Goal: Information Seeking & Learning: Find specific fact

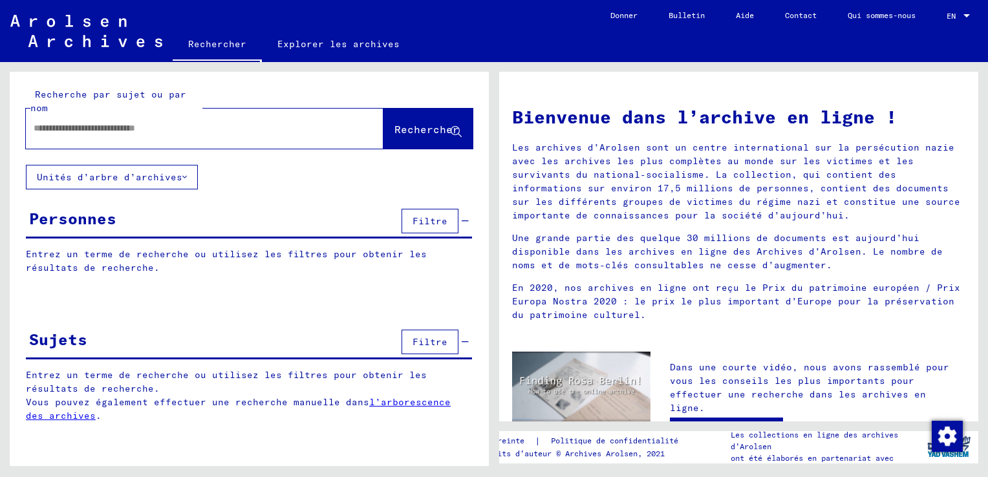
click at [97, 131] on input "text" at bounding box center [189, 129] width 311 height 14
type input "**********"
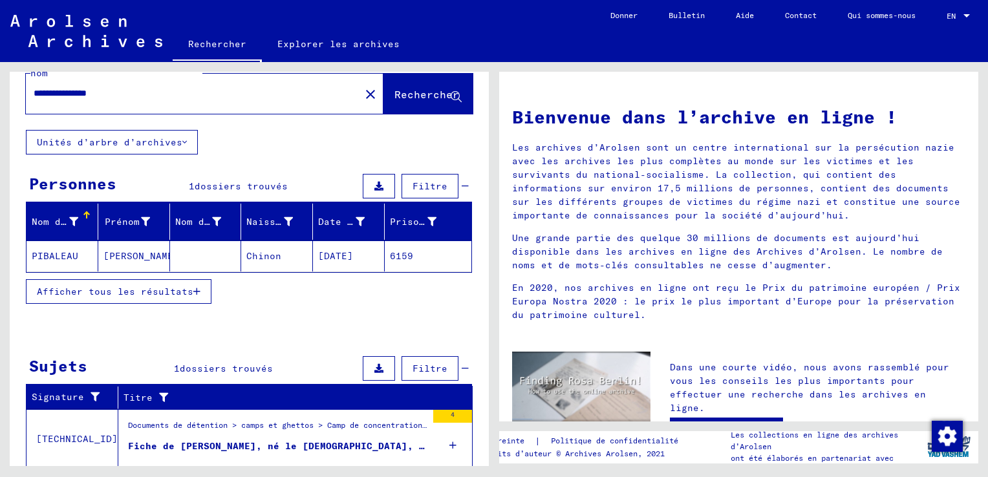
scroll to position [65, 0]
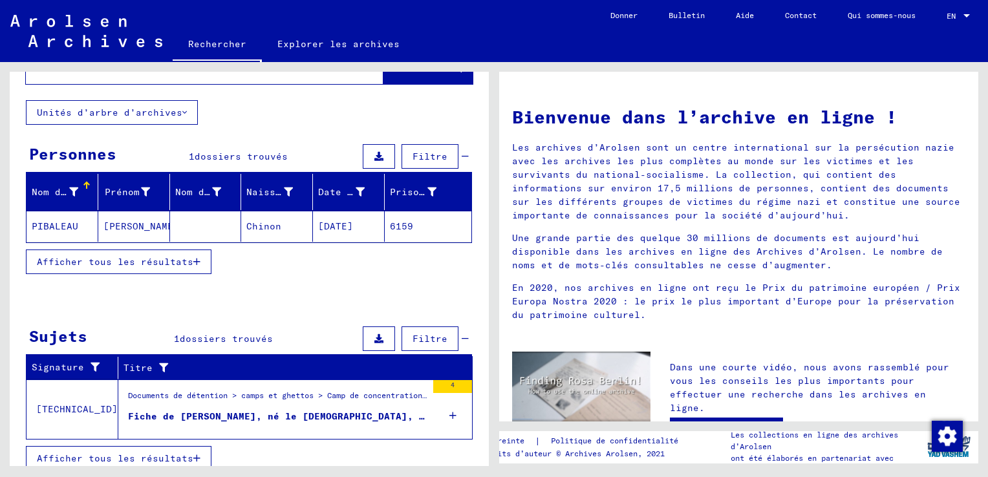
click at [60, 223] on mat-cell "PIBALEAU" at bounding box center [63, 226] width 72 height 31
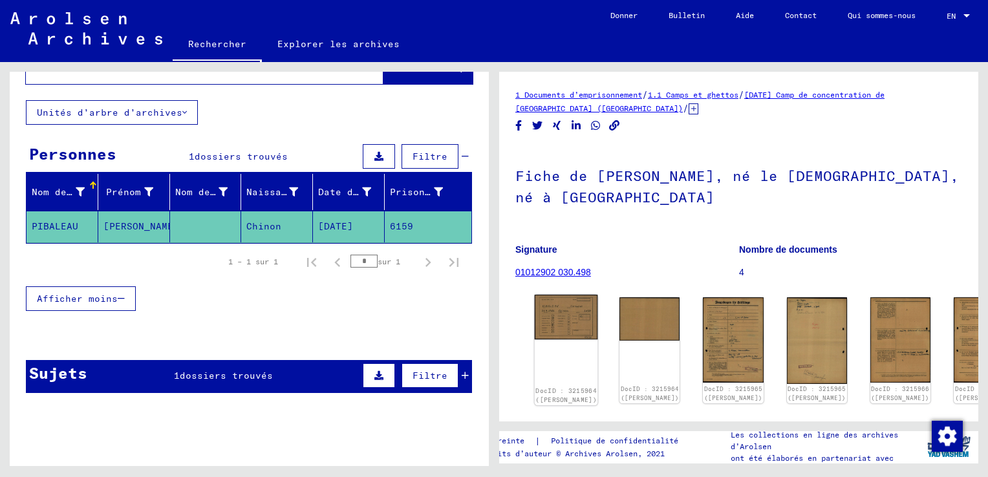
click at [546, 320] on img at bounding box center [566, 317] width 63 height 45
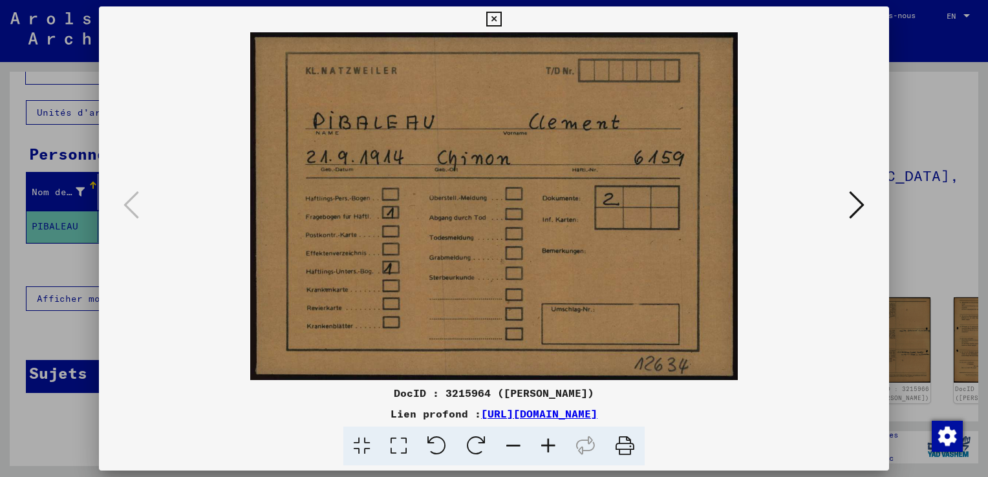
click at [864, 204] on icon at bounding box center [857, 205] width 16 height 31
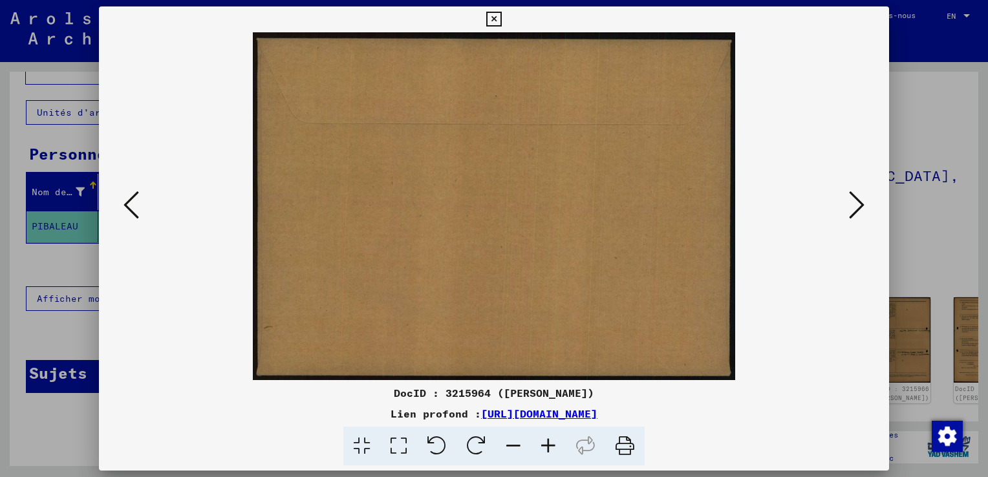
click at [862, 205] on icon at bounding box center [857, 205] width 16 height 31
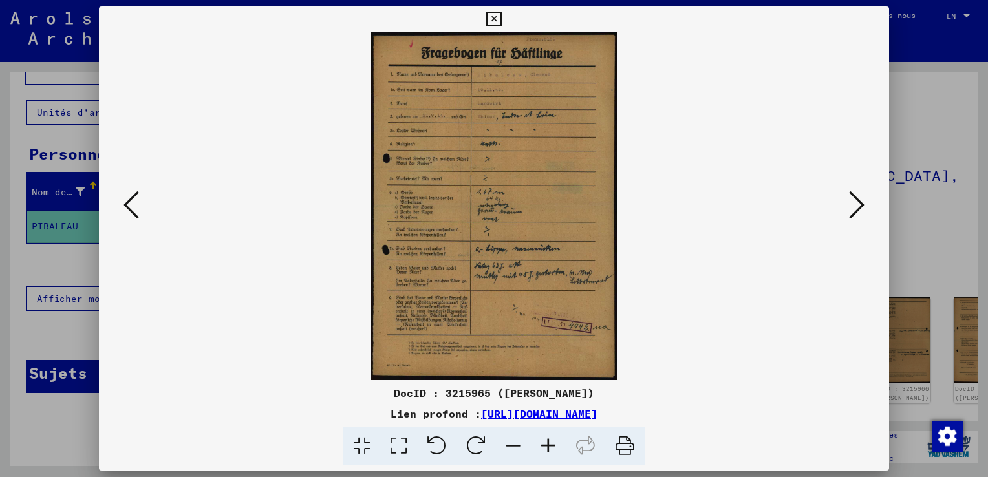
click at [858, 206] on icon at bounding box center [857, 205] width 16 height 31
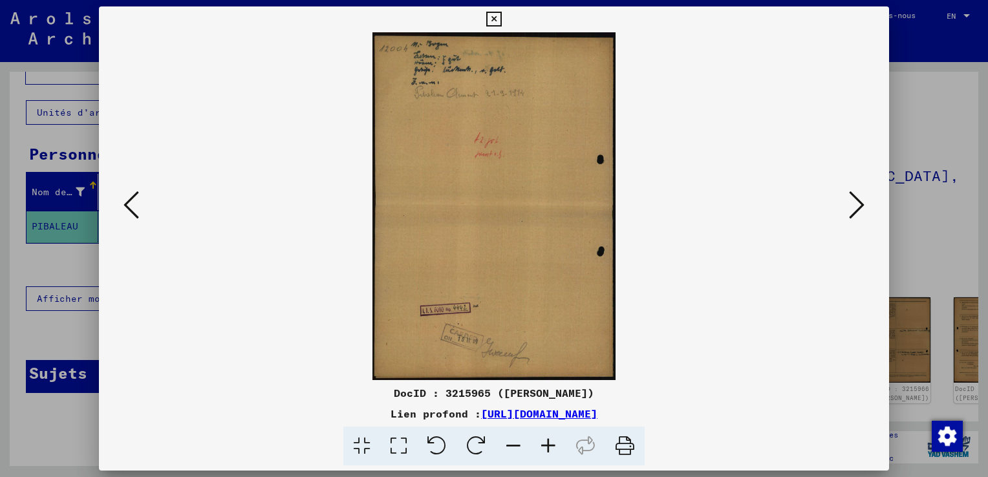
click at [858, 206] on icon at bounding box center [857, 205] width 16 height 31
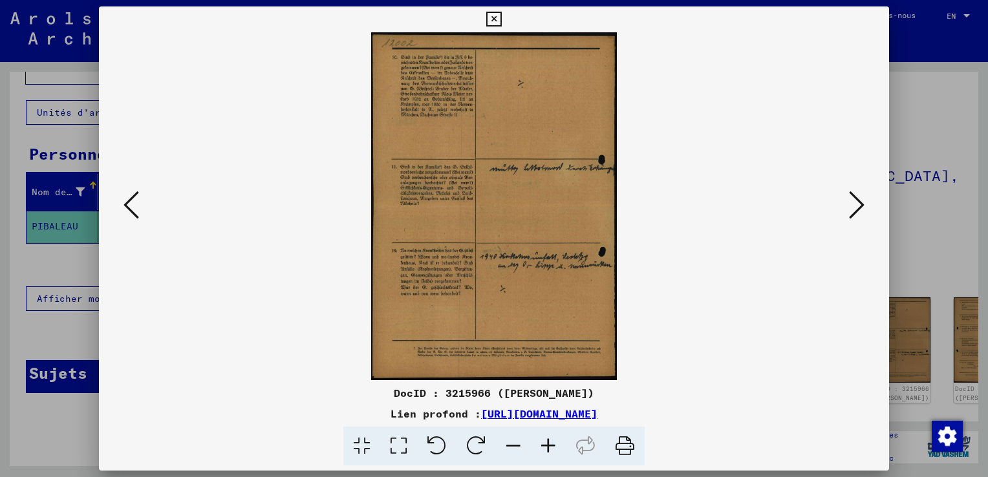
click at [858, 206] on icon at bounding box center [857, 205] width 16 height 31
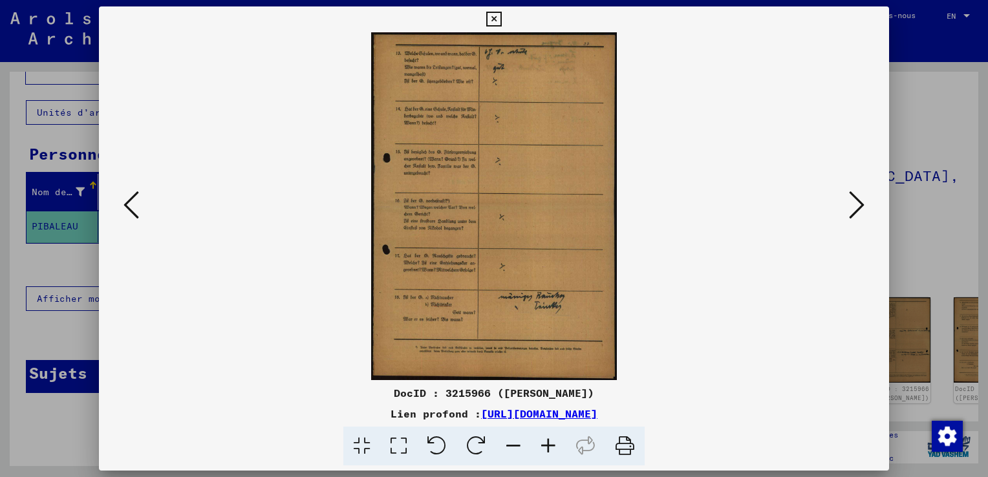
click at [859, 206] on icon at bounding box center [857, 205] width 16 height 31
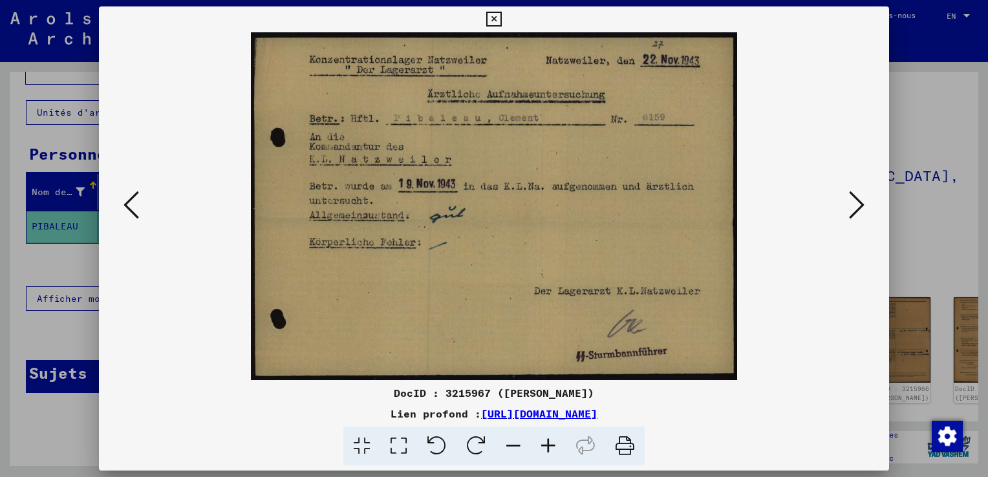
click at [494, 18] on icon at bounding box center [493, 20] width 15 height 16
